Goal: Task Accomplishment & Management: Manage account settings

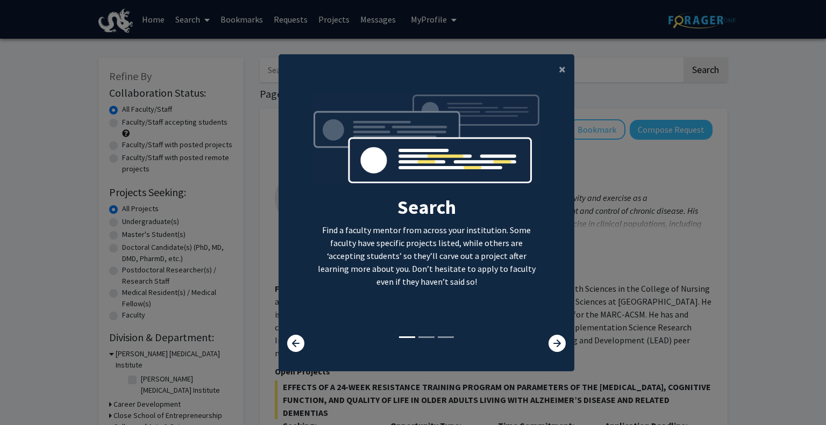
click at [662, 217] on modal-container "× Search Find a faculty mentor from across your institution. Some faculty have …" at bounding box center [413, 212] width 826 height 425
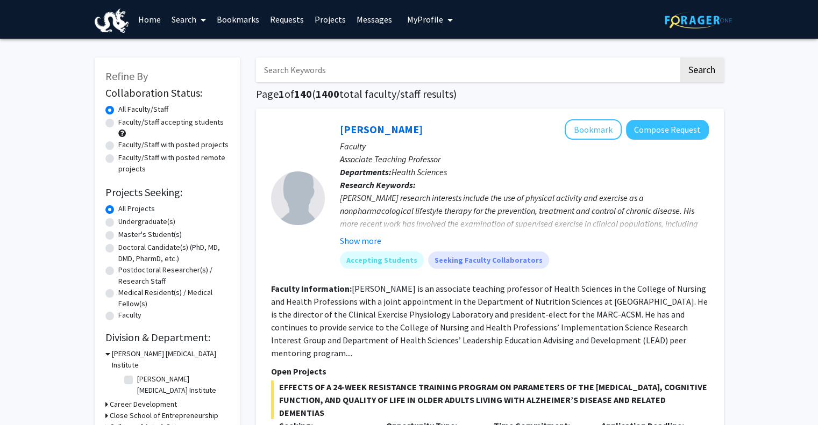
click at [420, 23] on span "My Profile" at bounding box center [425, 19] width 36 height 11
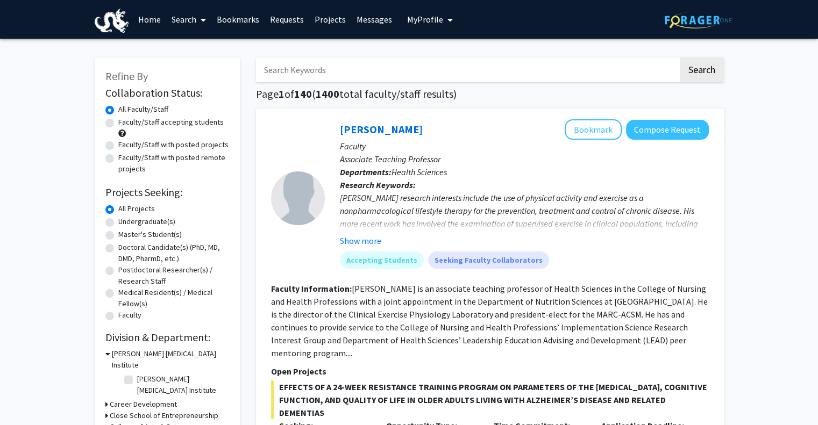
click at [404, 23] on button "My Profile" at bounding box center [430, 19] width 52 height 39
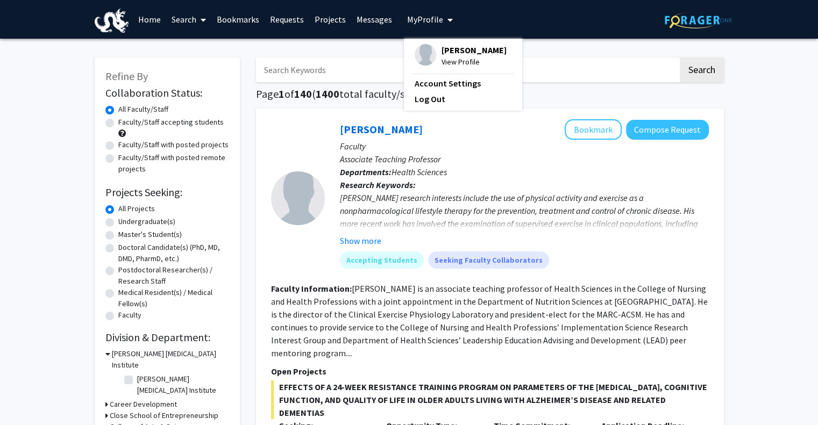
click at [454, 56] on span "View Profile" at bounding box center [474, 62] width 65 height 12
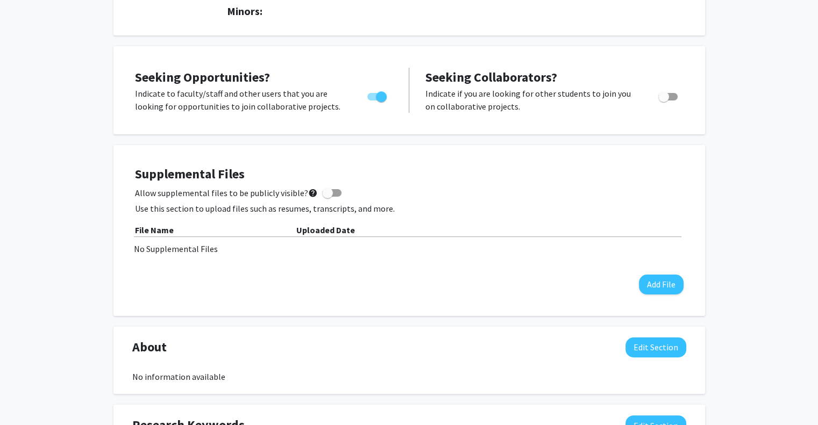
scroll to position [172, 0]
